Goal: Information Seeking & Learning: Learn about a topic

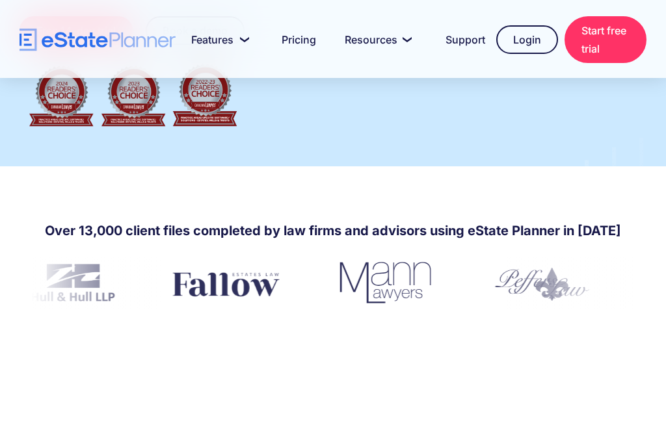
scroll to position [353, 0]
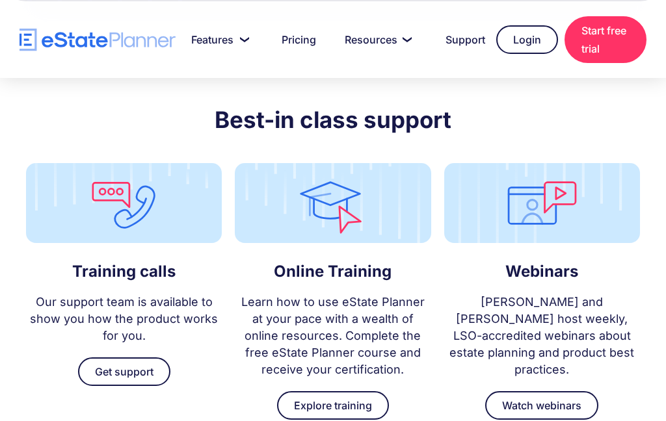
scroll to position [3712, 0]
click at [564, 391] on link "Watch webinars" at bounding box center [541, 405] width 113 height 29
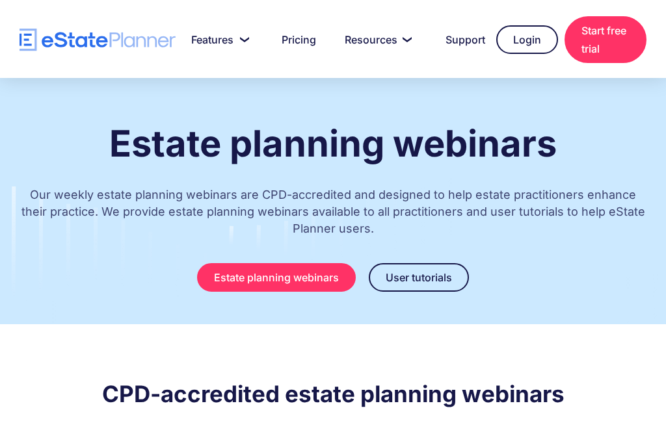
click at [327, 279] on link "Estate planning webinars" at bounding box center [276, 277] width 159 height 29
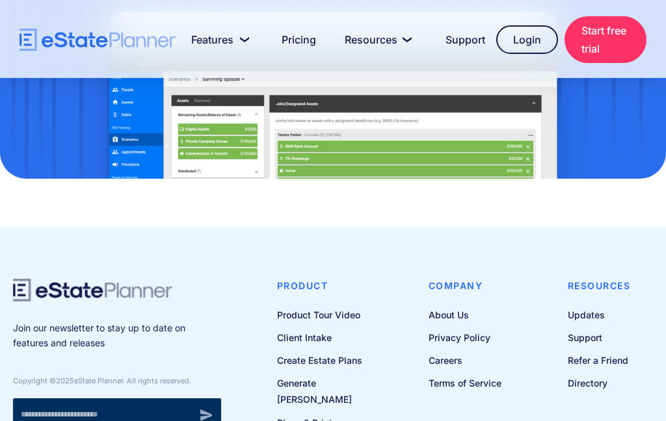
scroll to position [1495, 0]
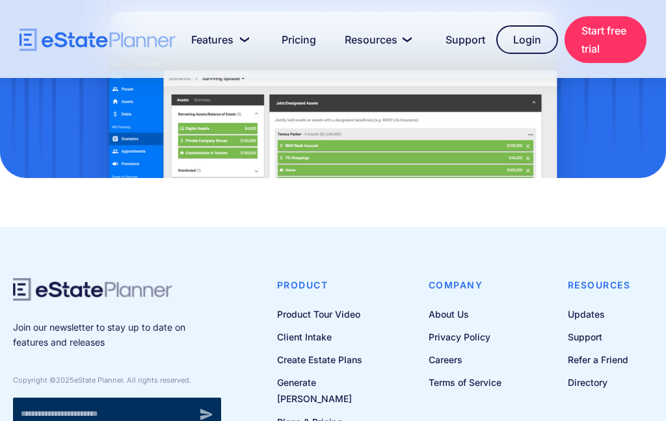
click at [358, 319] on link "Product Tour Video" at bounding box center [331, 314] width 108 height 16
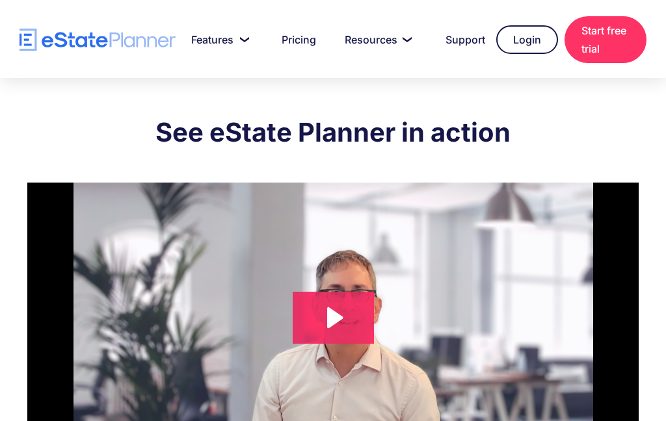
scroll to position [113, 0]
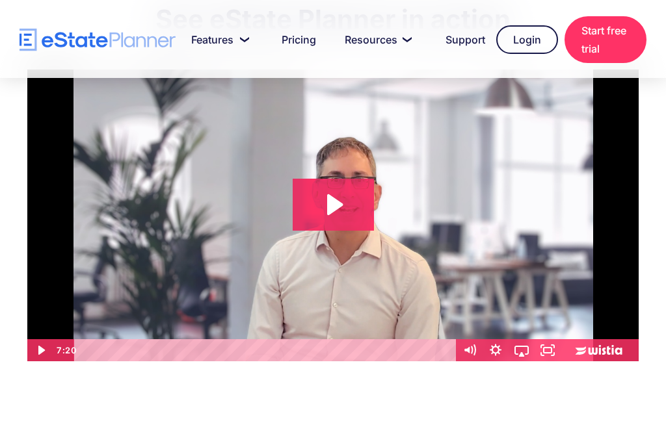
click at [347, 213] on icon "Play Video: eState Product Demo Video" at bounding box center [333, 205] width 81 height 52
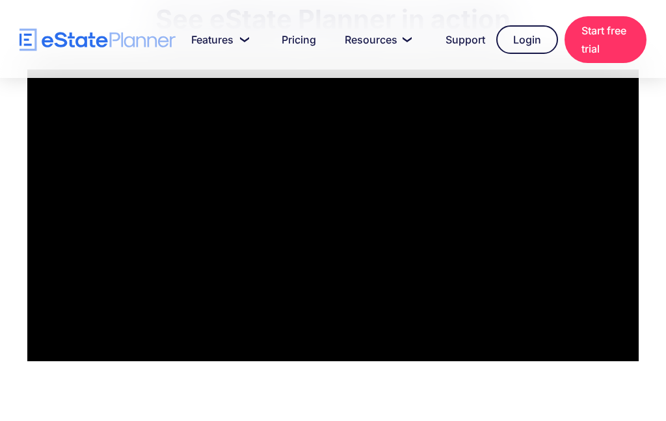
click at [617, 289] on div at bounding box center [332, 216] width 611 height 292
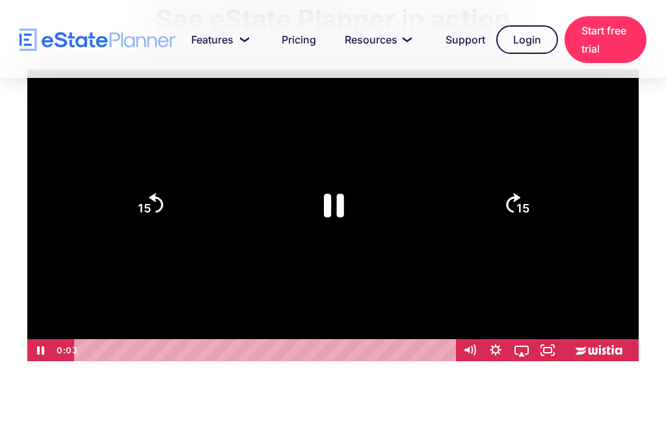
click at [548, 353] on rect "Fullscreen" at bounding box center [548, 350] width 8 height 5
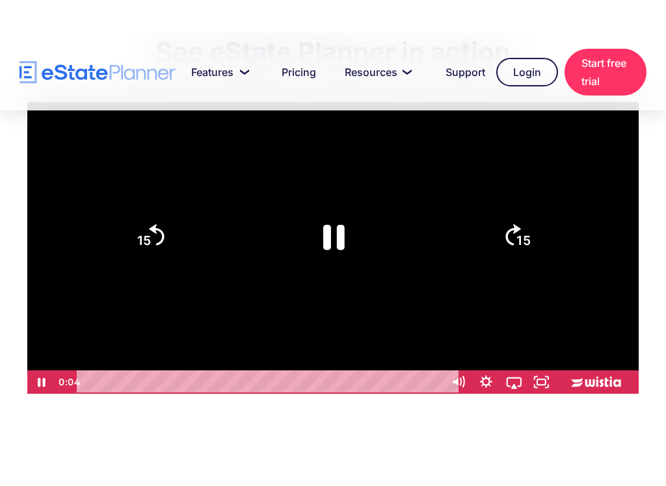
scroll to position [0, 0]
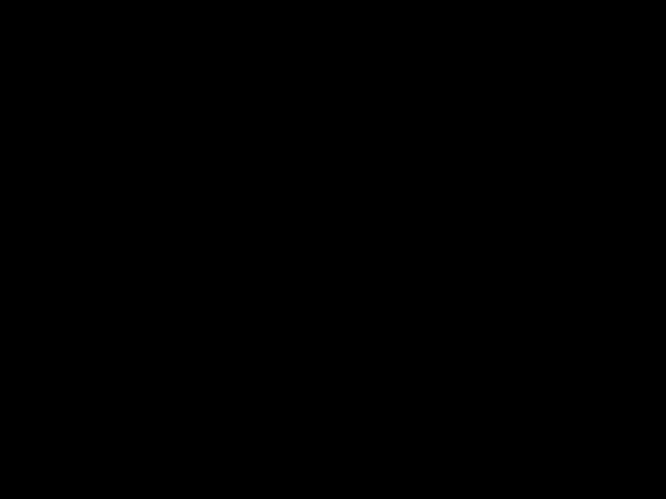
click at [364, 233] on div at bounding box center [333, 249] width 666 height 499
click at [523, 421] on div at bounding box center [333, 249] width 666 height 499
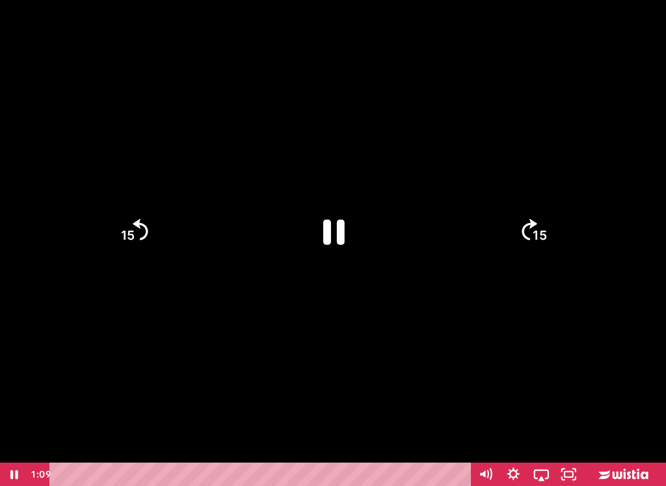
click at [572, 421] on rect "Unfullscreen" at bounding box center [568, 474] width 8 height 5
